Goal: Task Accomplishment & Management: Use online tool/utility

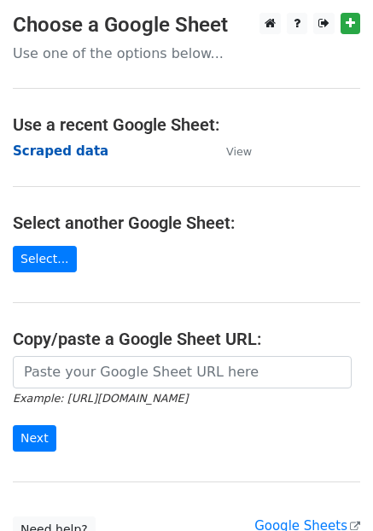
click at [46, 155] on strong "Scraped data" at bounding box center [61, 150] width 96 height 15
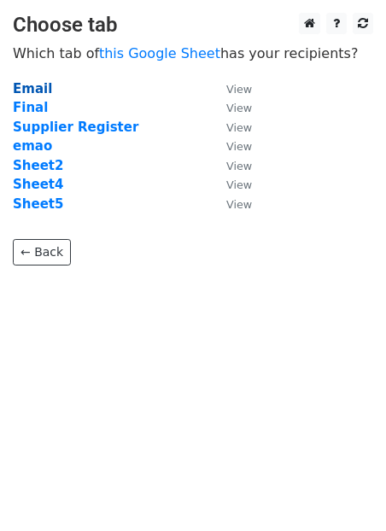
click at [36, 89] on strong "Email" at bounding box center [32, 88] width 39 height 15
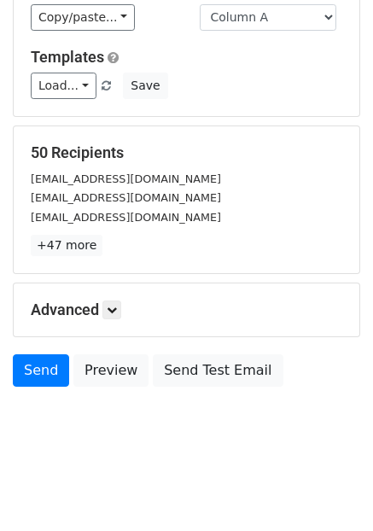
scroll to position [200, 0]
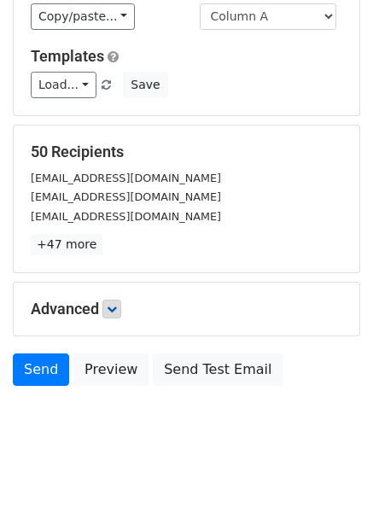
drag, startPoint x: 101, startPoint y: 317, endPoint x: 109, endPoint y: 310, distance: 10.9
click at [99, 316] on h5 "Advanced" at bounding box center [186, 309] width 311 height 19
click at [111, 309] on icon at bounding box center [112, 309] width 10 height 10
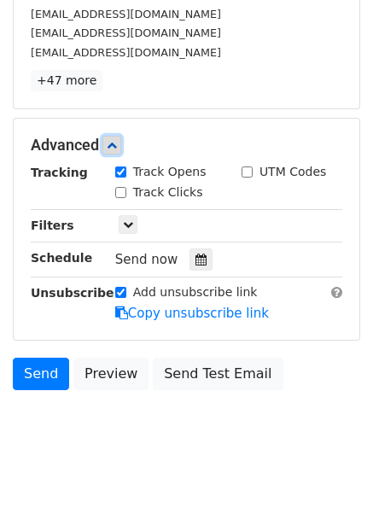
scroll to position [367, 0]
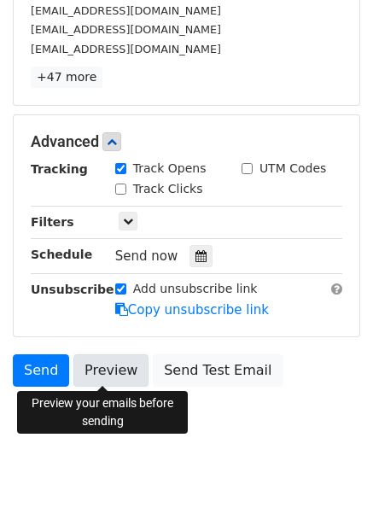
click at [116, 358] on link "Preview" at bounding box center [110, 370] width 75 height 32
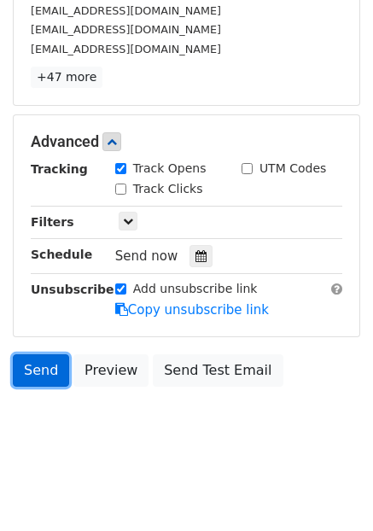
click at [38, 374] on link "Send" at bounding box center [41, 370] width 56 height 32
